Goal: Transaction & Acquisition: Purchase product/service

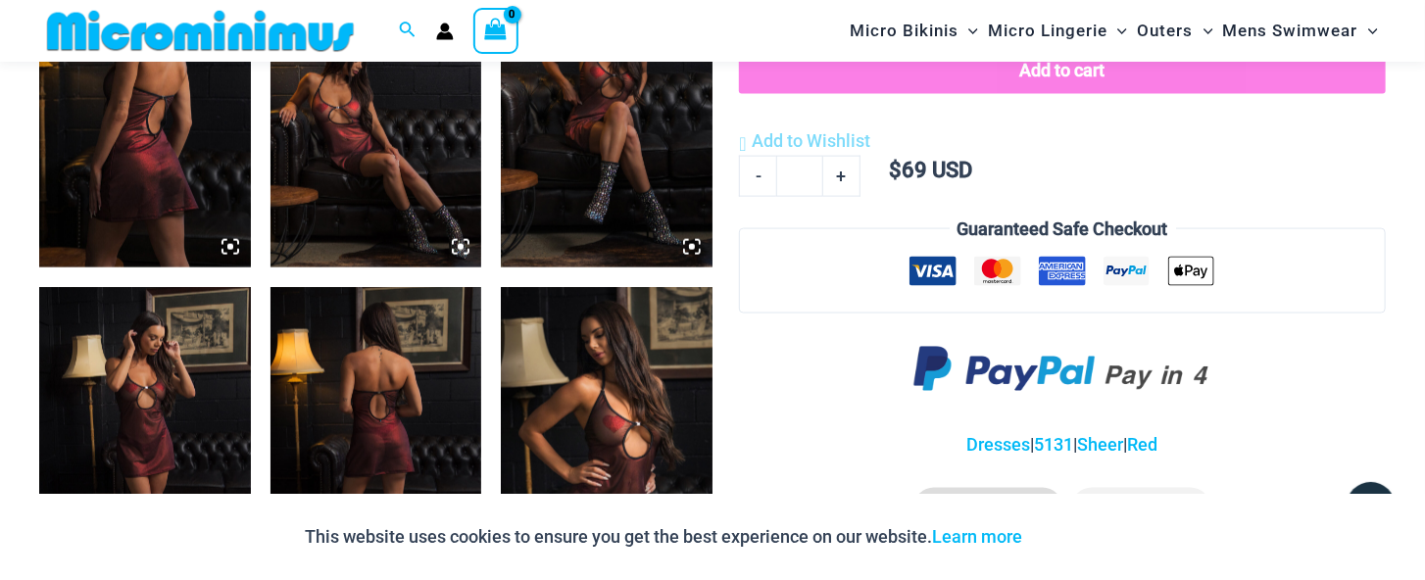
scroll to position [1356, 0]
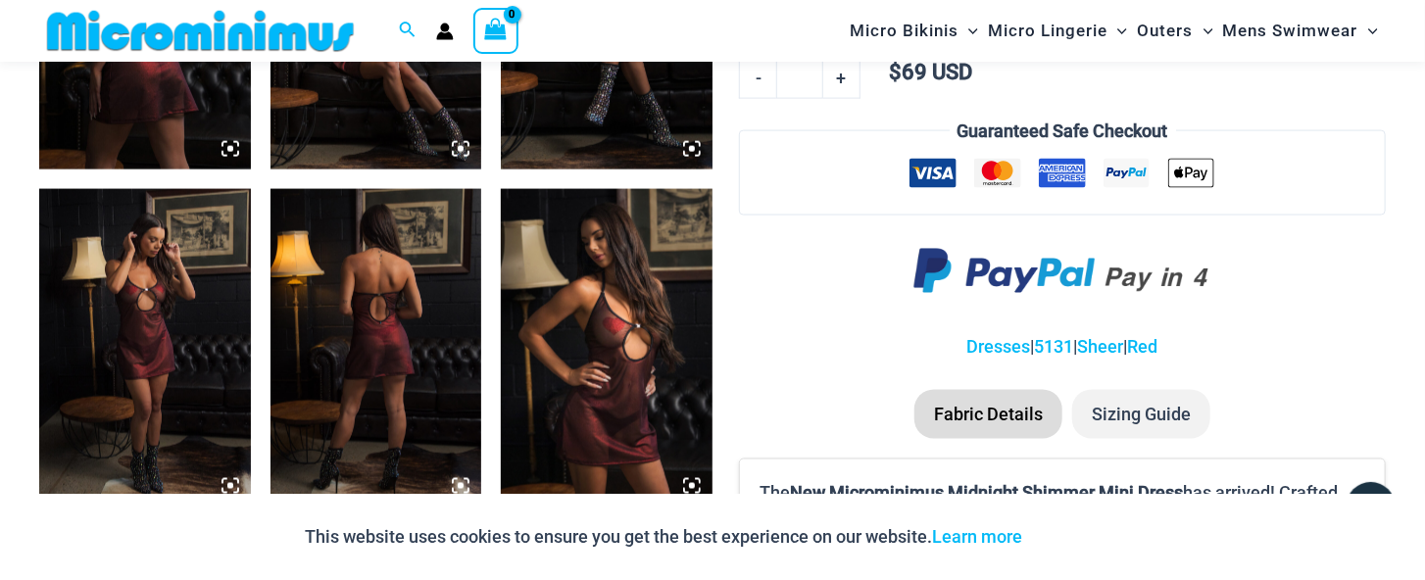
click at [365, 352] on img at bounding box center [377, 347] width 212 height 317
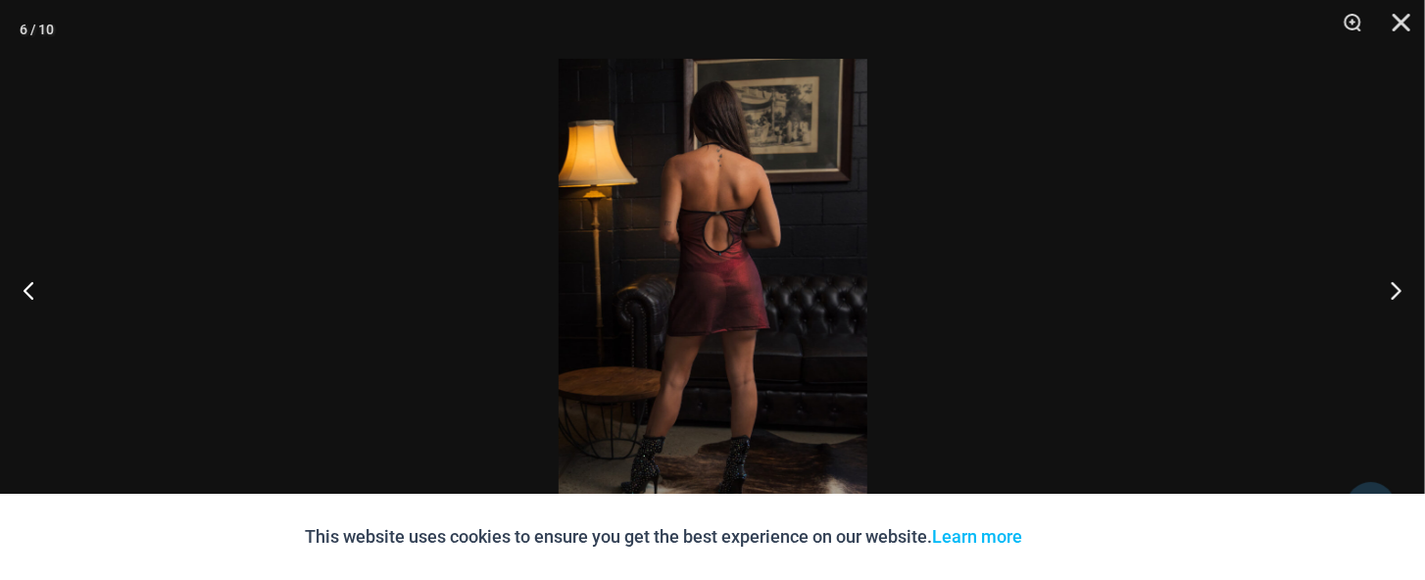
click at [734, 272] on img at bounding box center [713, 290] width 309 height 463
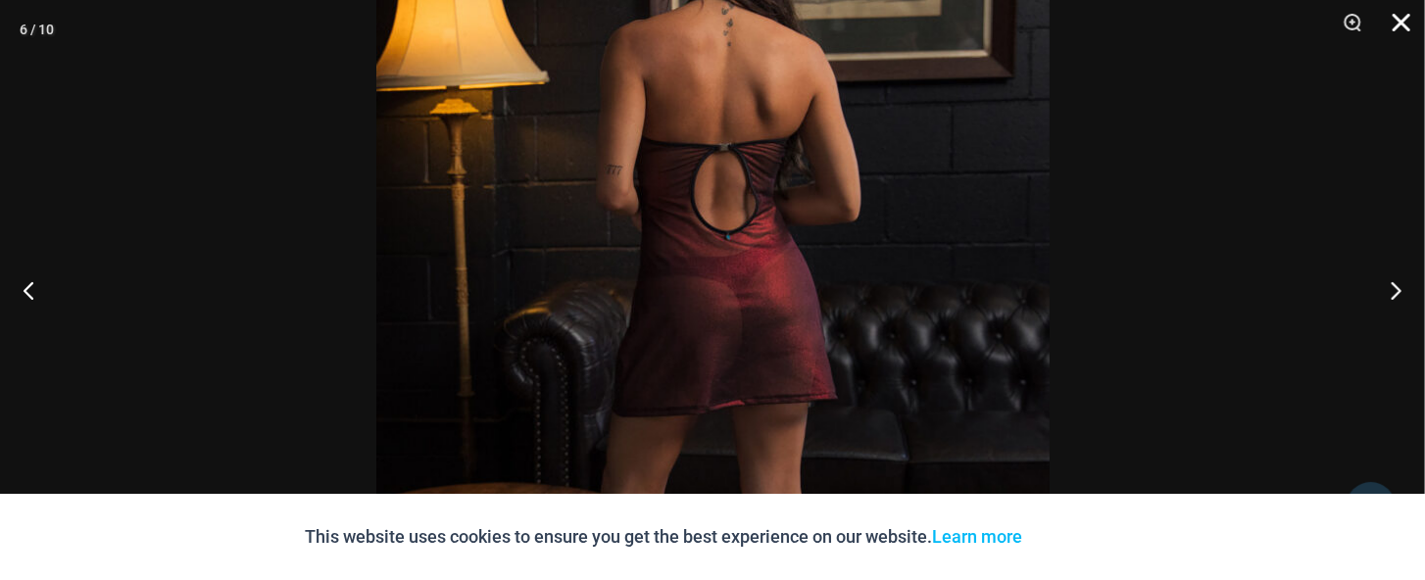
click at [1400, 23] on button "Close" at bounding box center [1394, 29] width 49 height 59
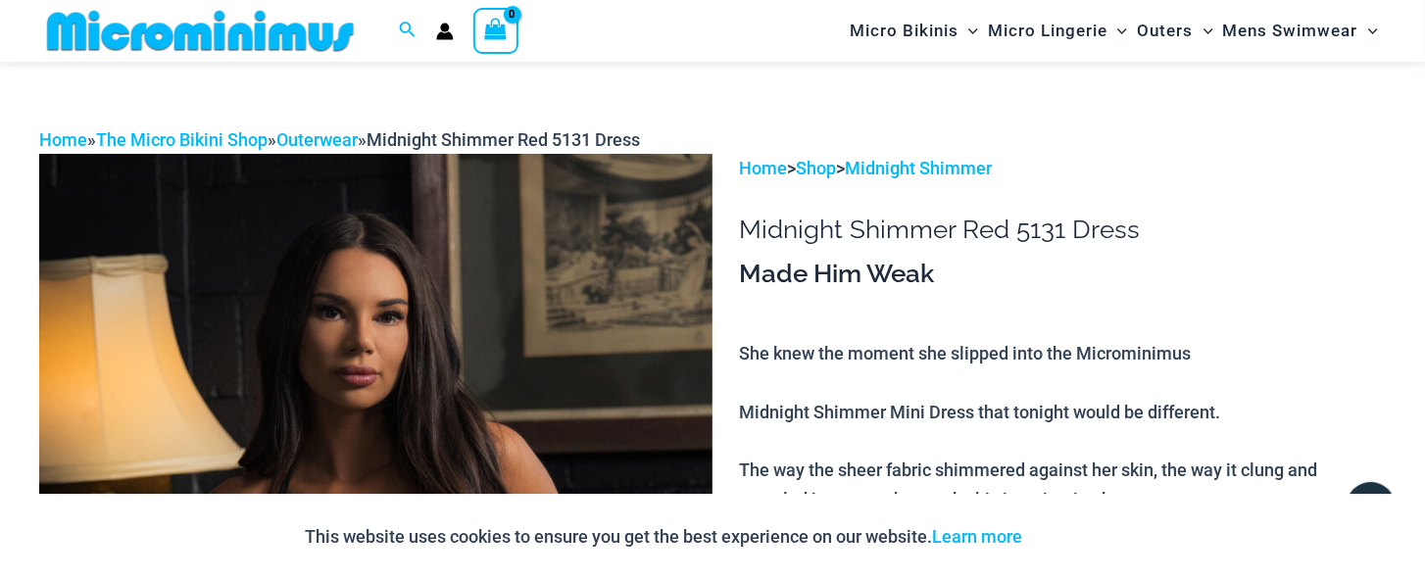
scroll to position [0, 0]
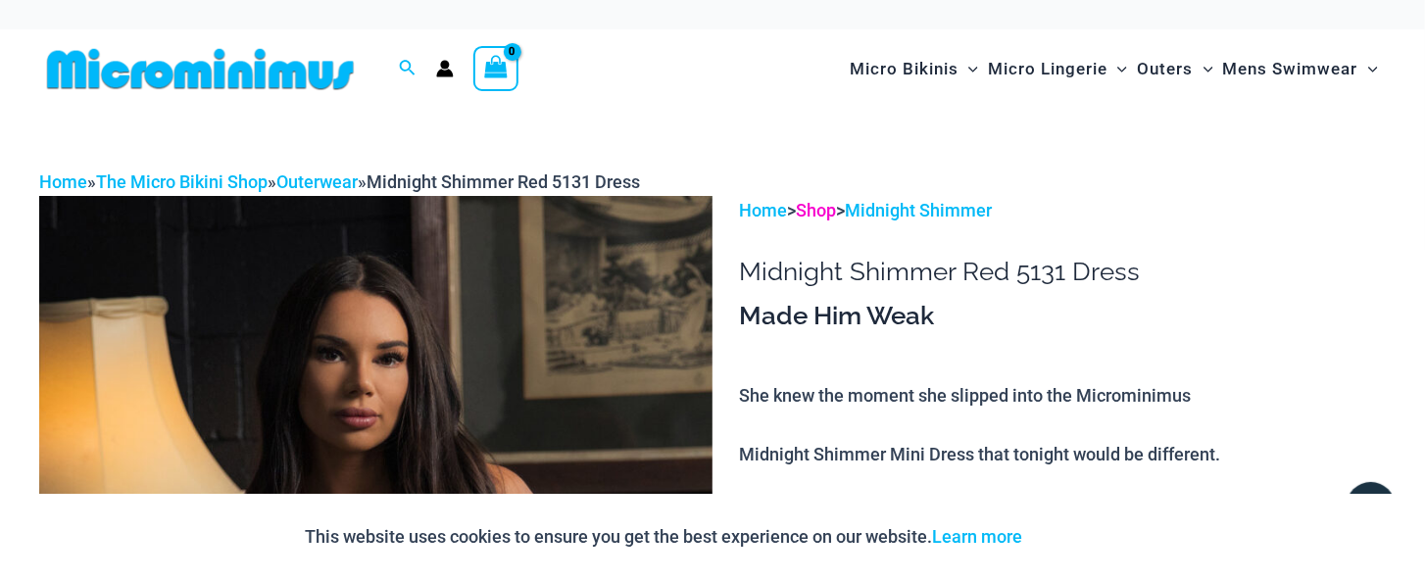
click at [835, 207] on link "Shop" at bounding box center [816, 210] width 40 height 21
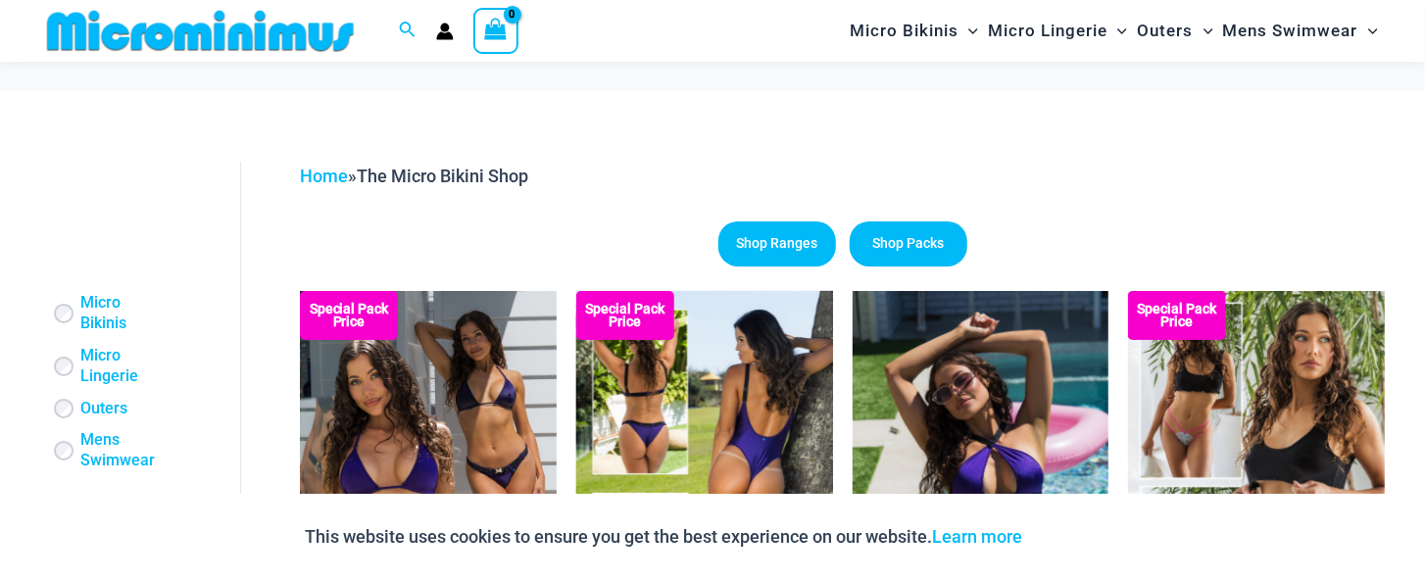
scroll to position [179, 0]
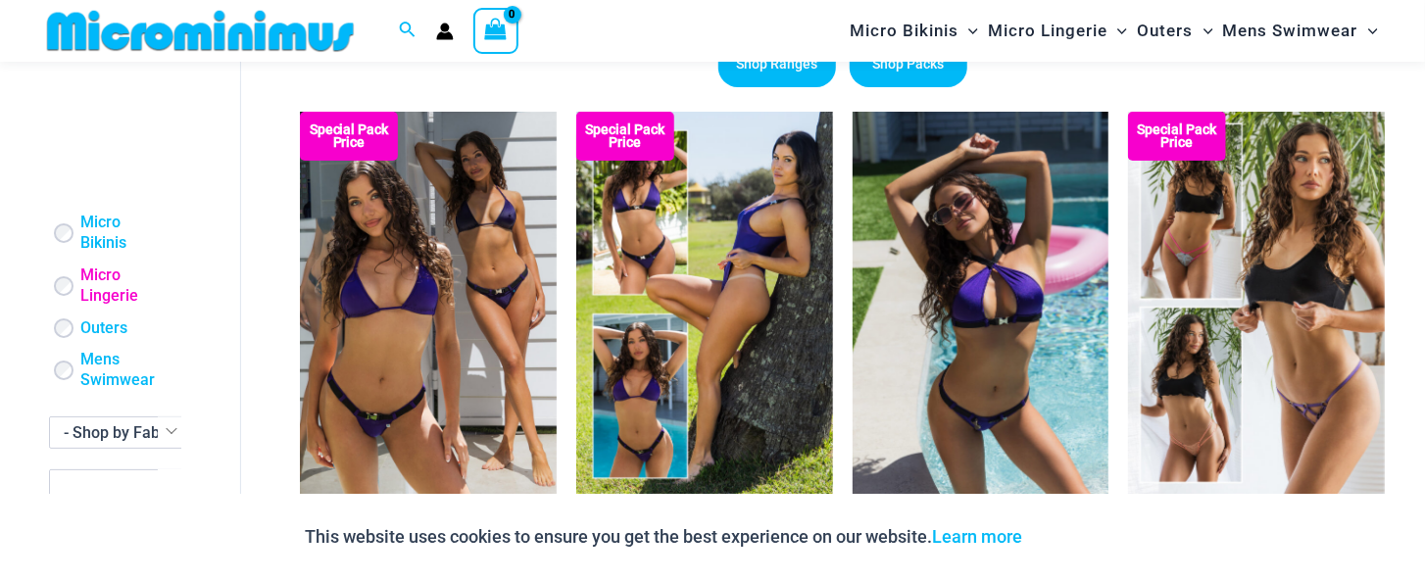
click at [99, 293] on link "Micro Lingerie" at bounding box center [123, 286] width 87 height 41
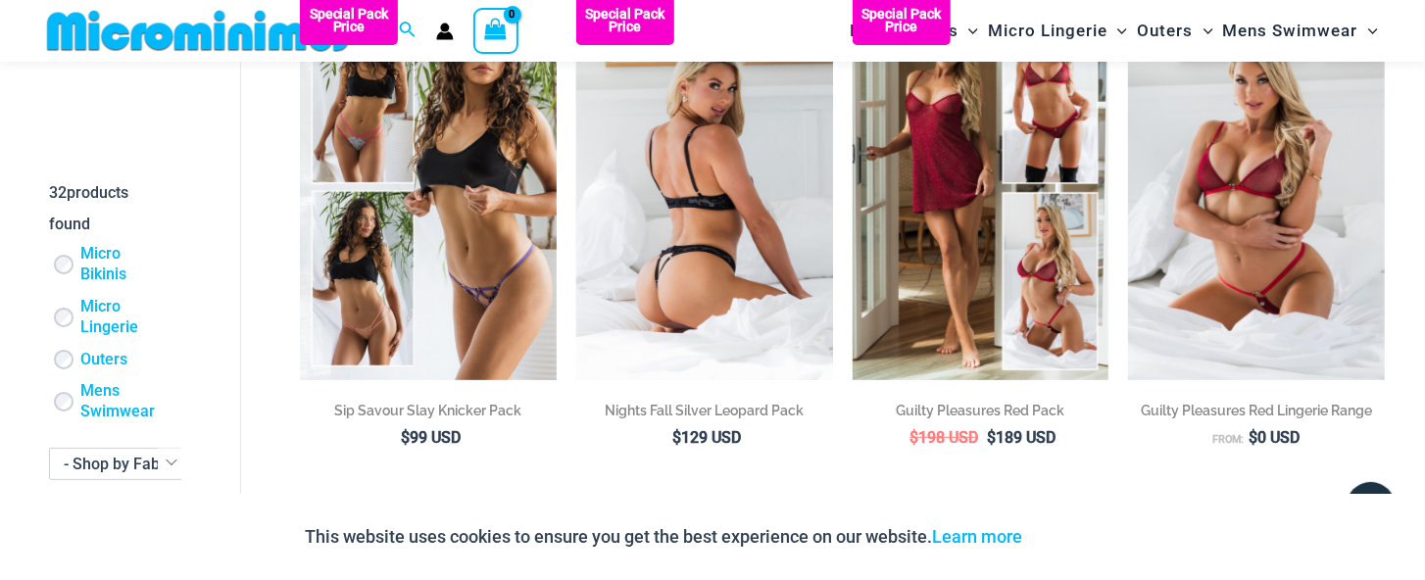
scroll to position [276, 0]
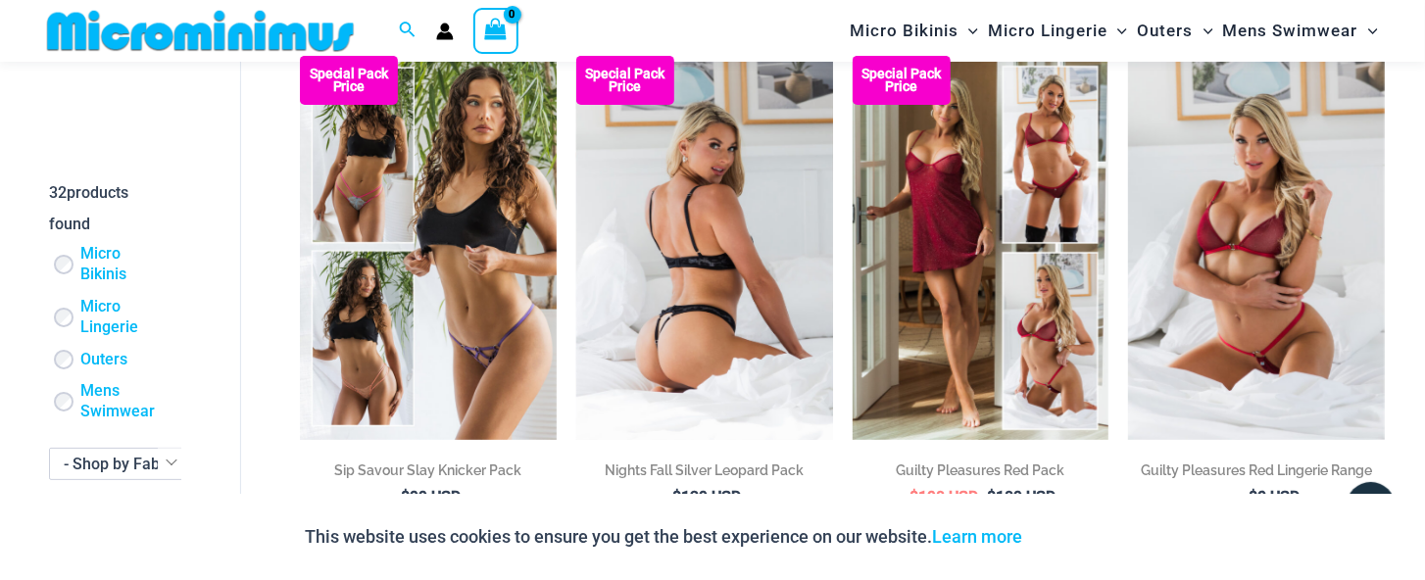
click at [711, 246] on img at bounding box center [704, 248] width 257 height 385
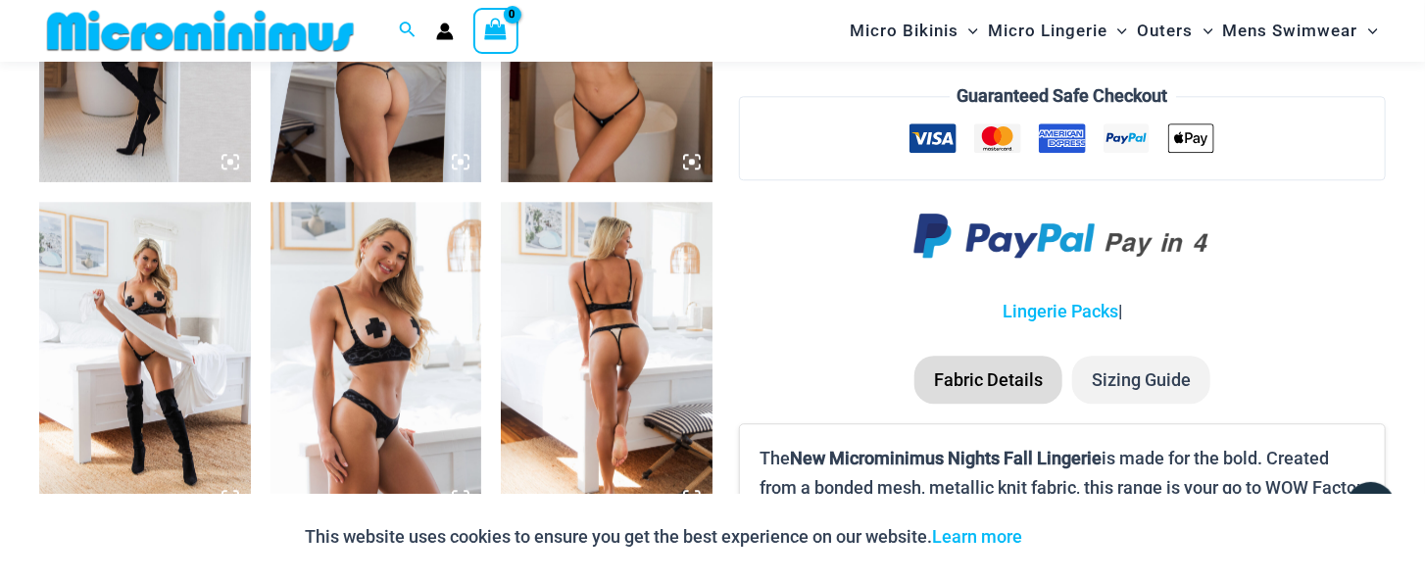
scroll to position [2351, 0]
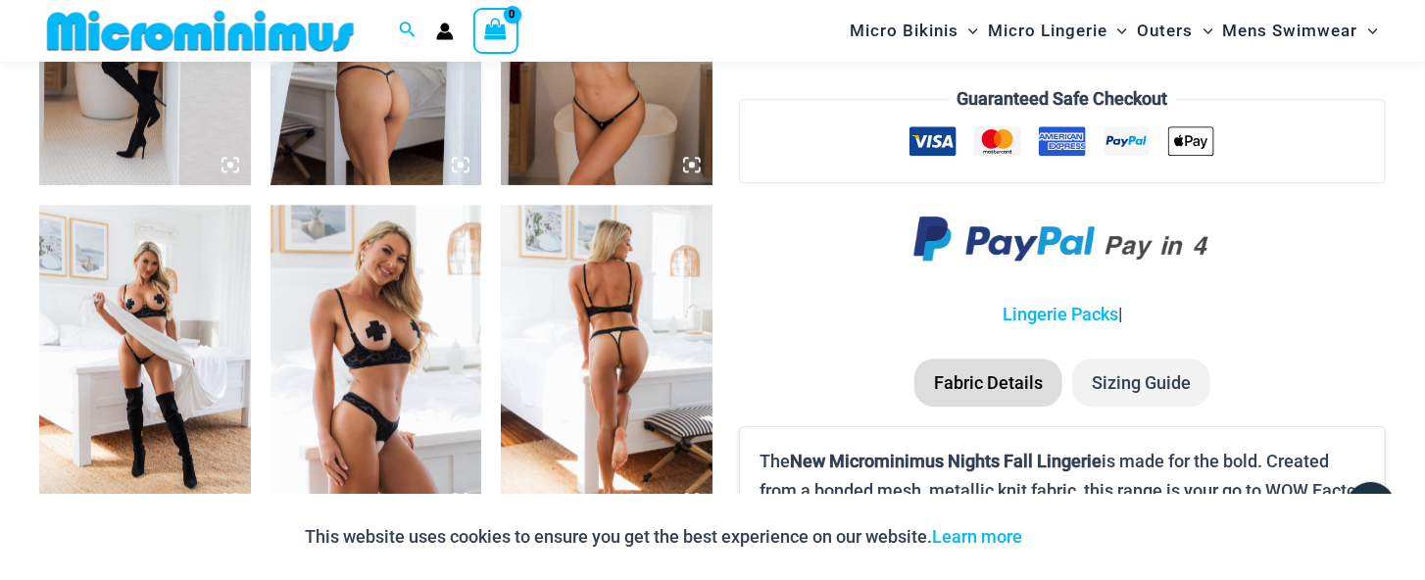
click at [653, 385] on img at bounding box center [607, 363] width 212 height 317
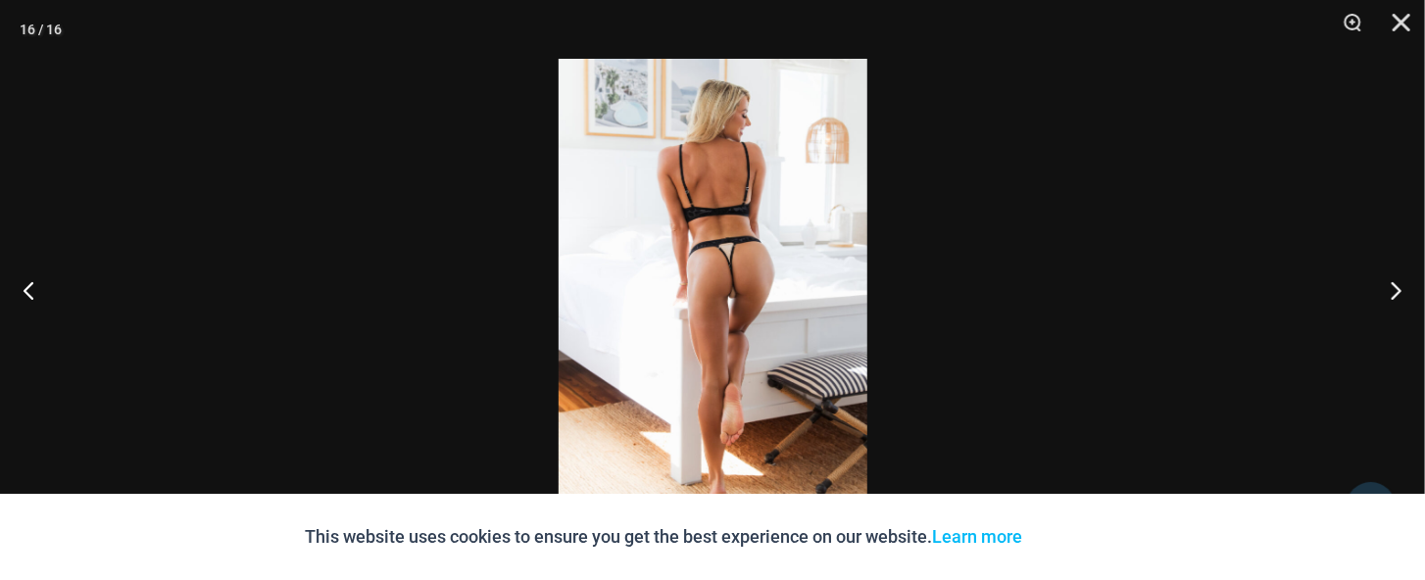
click at [718, 303] on img at bounding box center [713, 290] width 309 height 463
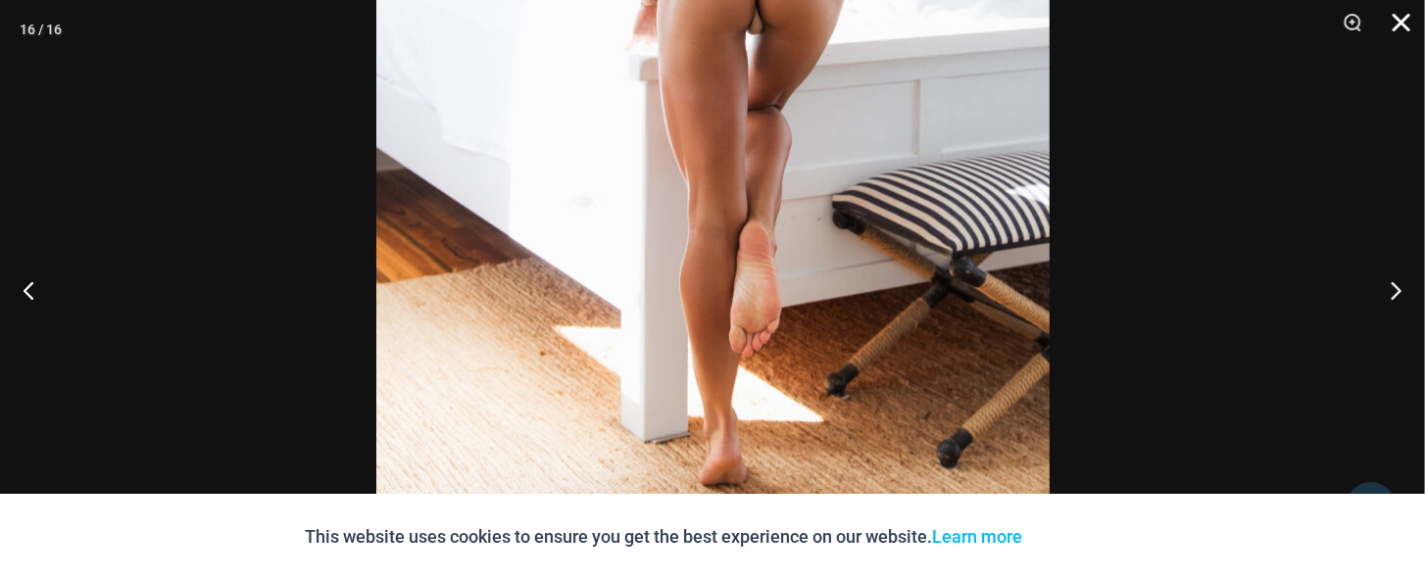
click at [1404, 17] on button "Close" at bounding box center [1394, 29] width 49 height 59
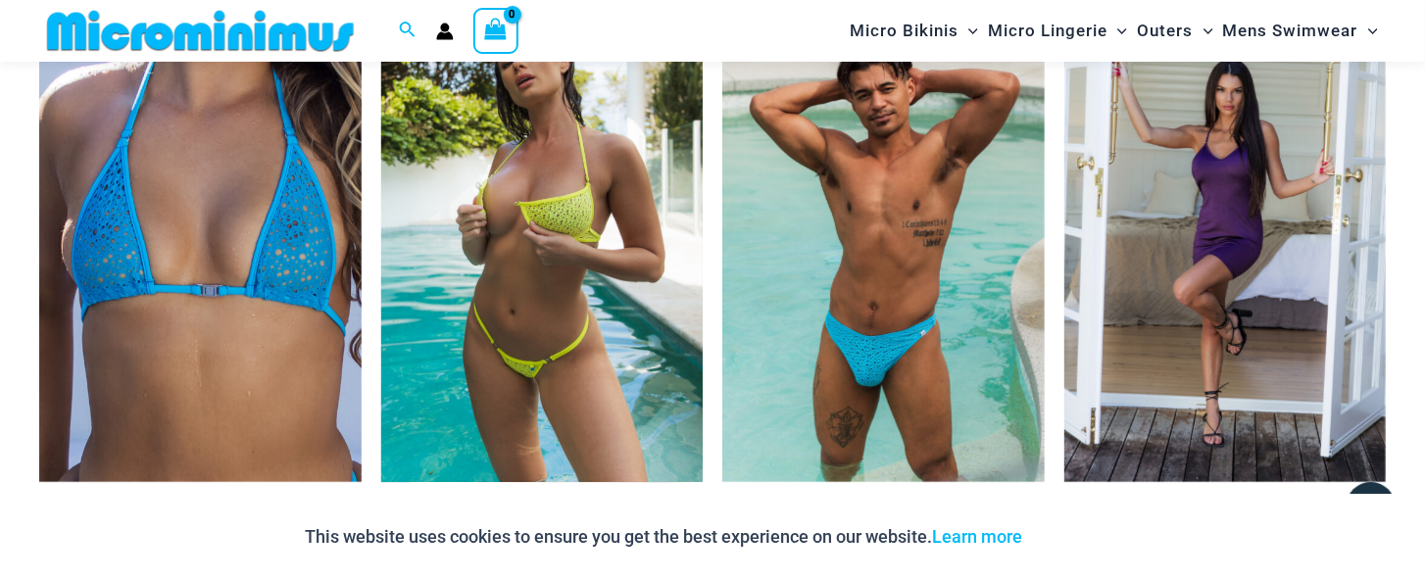
scroll to position [3037, 0]
